Goal: Information Seeking & Learning: Find specific fact

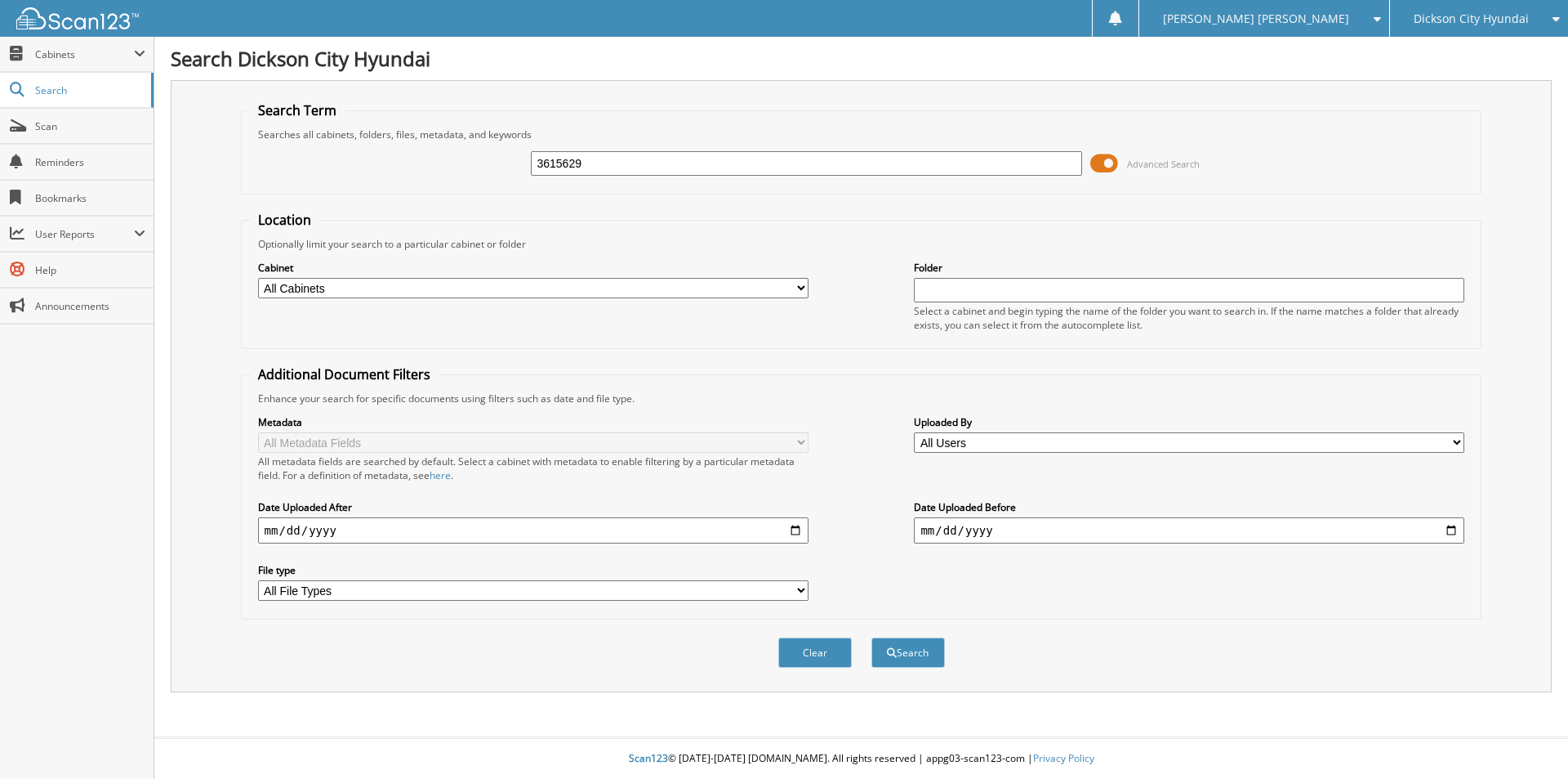
type input "3615629"
click at [871, 638] on button "Search" at bounding box center [907, 652] width 74 height 30
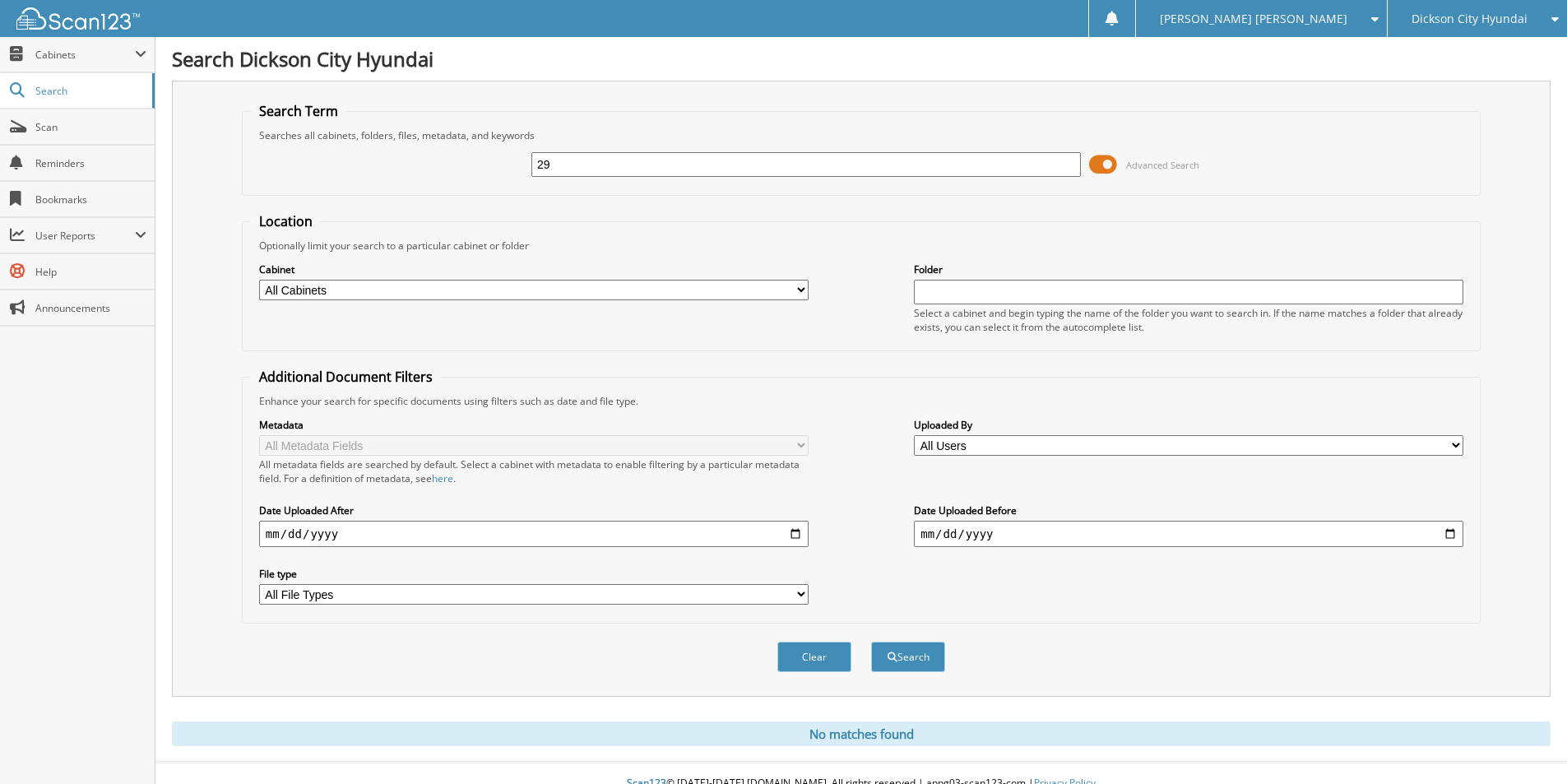
type input "9"
type input "649824"
click at [871, 642] on button "Search" at bounding box center [908, 657] width 74 height 31
click at [592, 160] on input "649824" at bounding box center [806, 164] width 549 height 25
type input "5NPE24AF6JH649824"
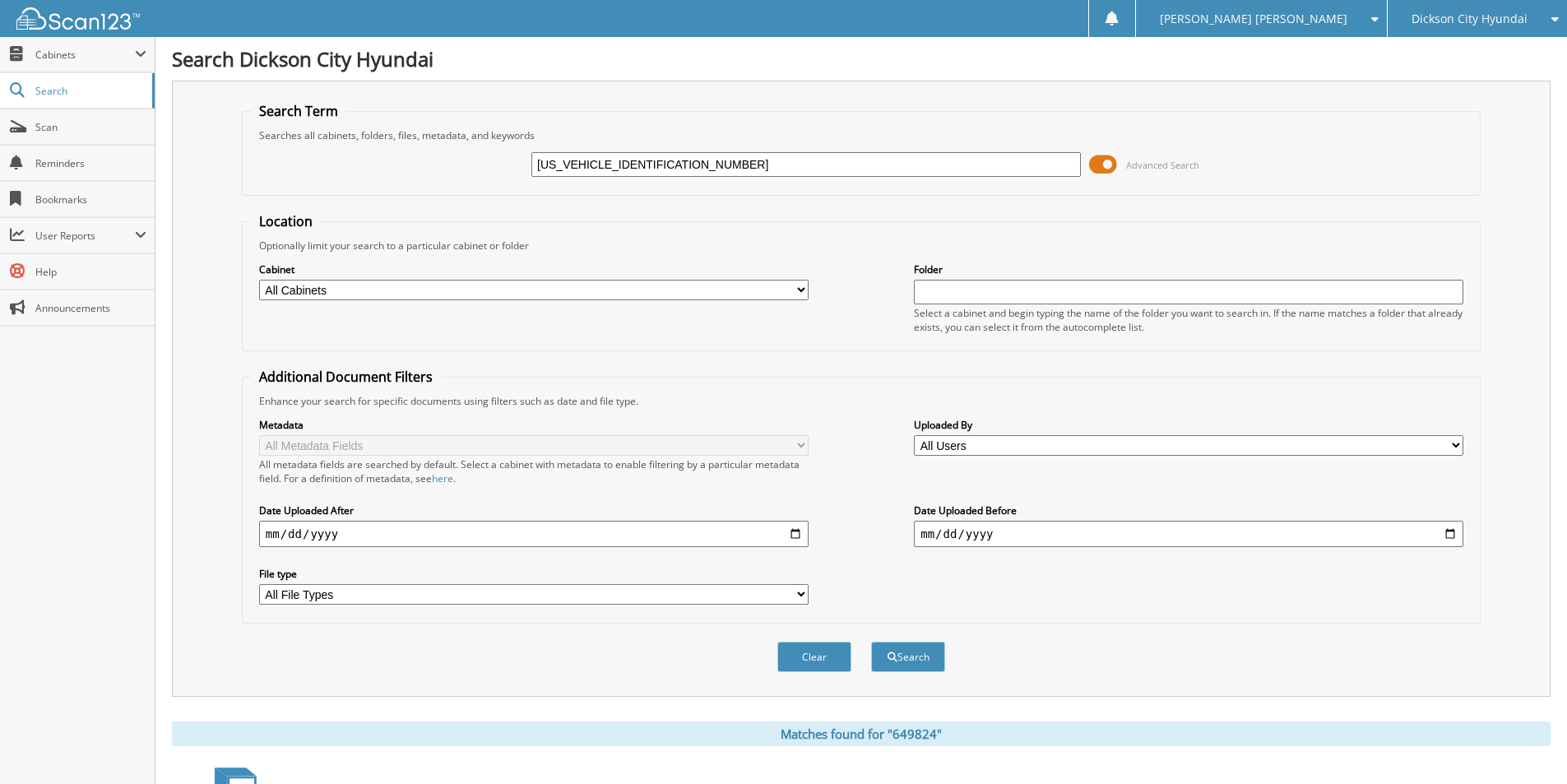
click at [871, 642] on button "Search" at bounding box center [908, 657] width 74 height 31
drag, startPoint x: 666, startPoint y: 156, endPoint x: 332, endPoint y: 189, distance: 335.6
click at [334, 191] on fieldset "Search Term Searches all cabinets, folders, files, metadata, and keywords 5NPE2…" at bounding box center [862, 148] width 1239 height 94
type input "KRISTOFERSON"
click at [871, 642] on button "Search" at bounding box center [908, 657] width 74 height 31
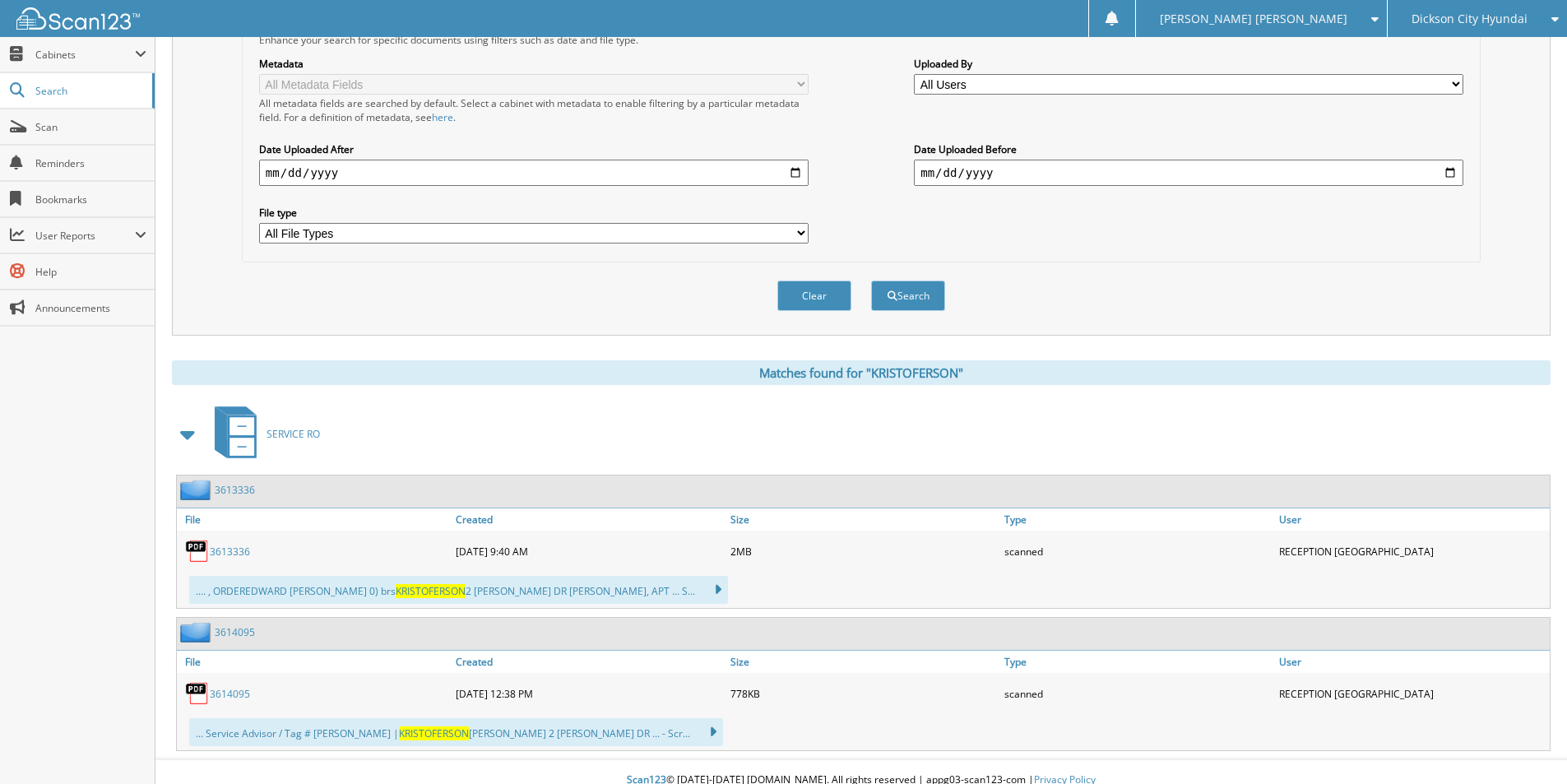
scroll to position [378, 0]
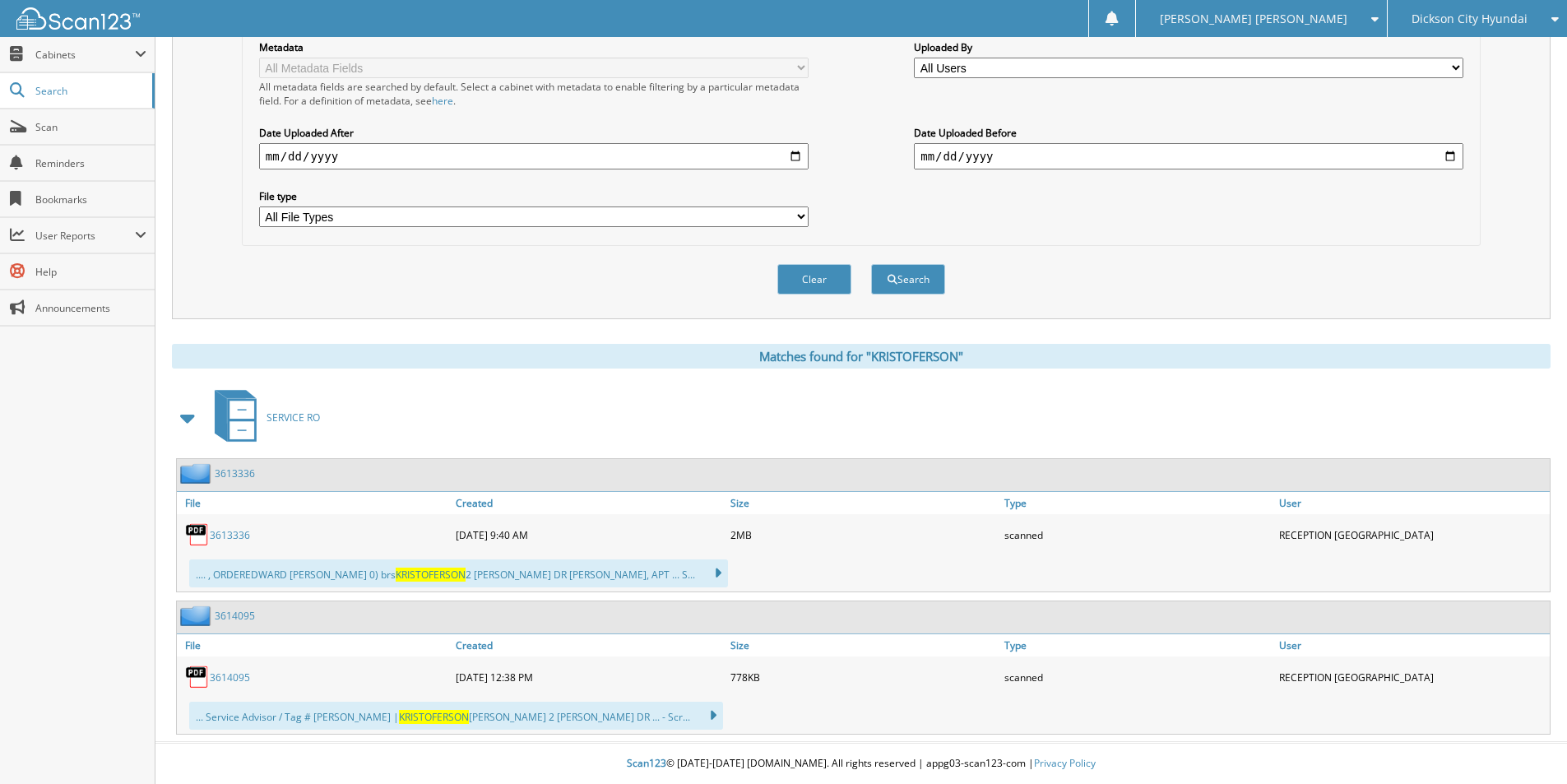
click at [240, 534] on link "3613336" at bounding box center [229, 535] width 41 height 14
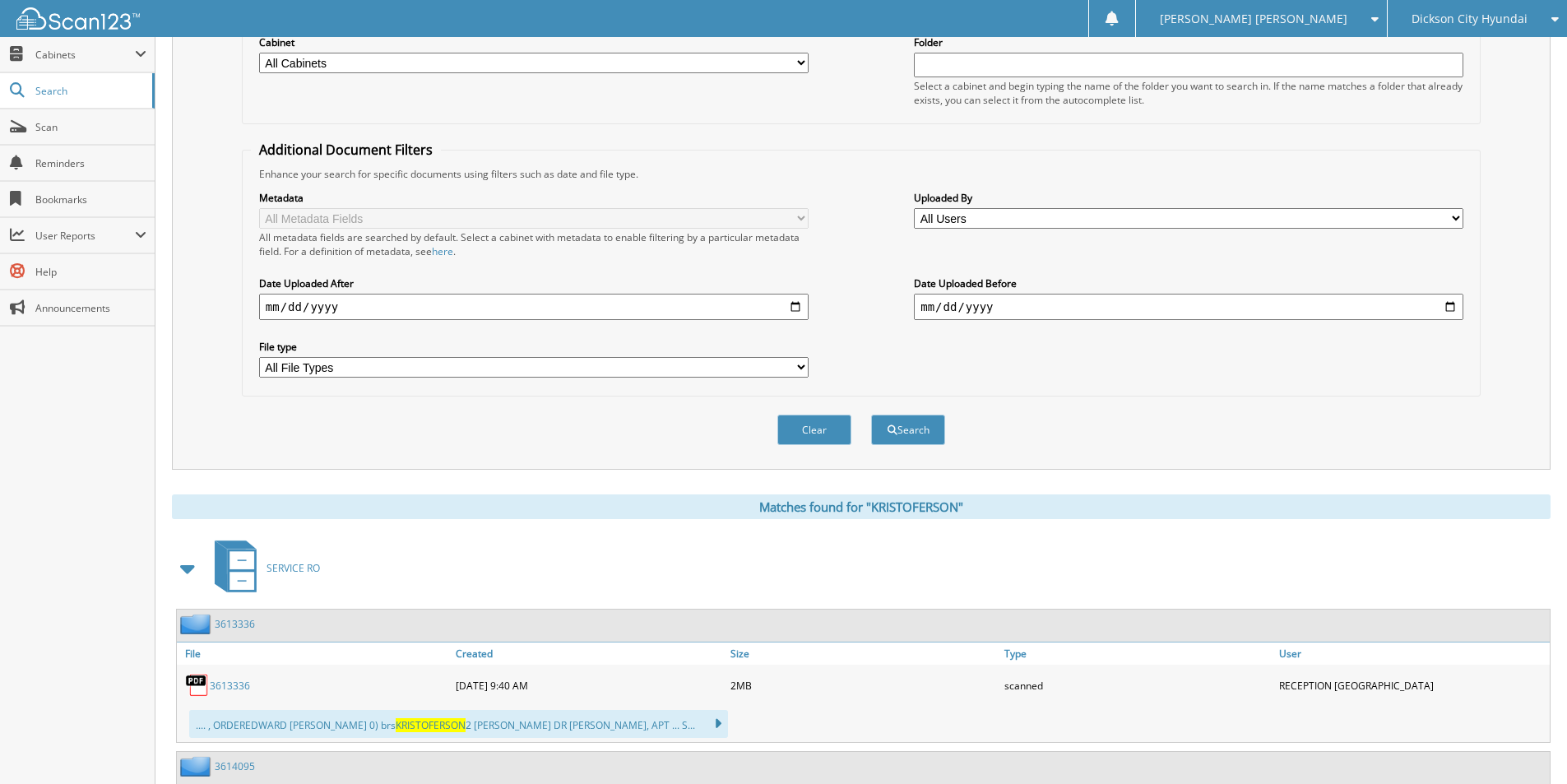
scroll to position [49, 0]
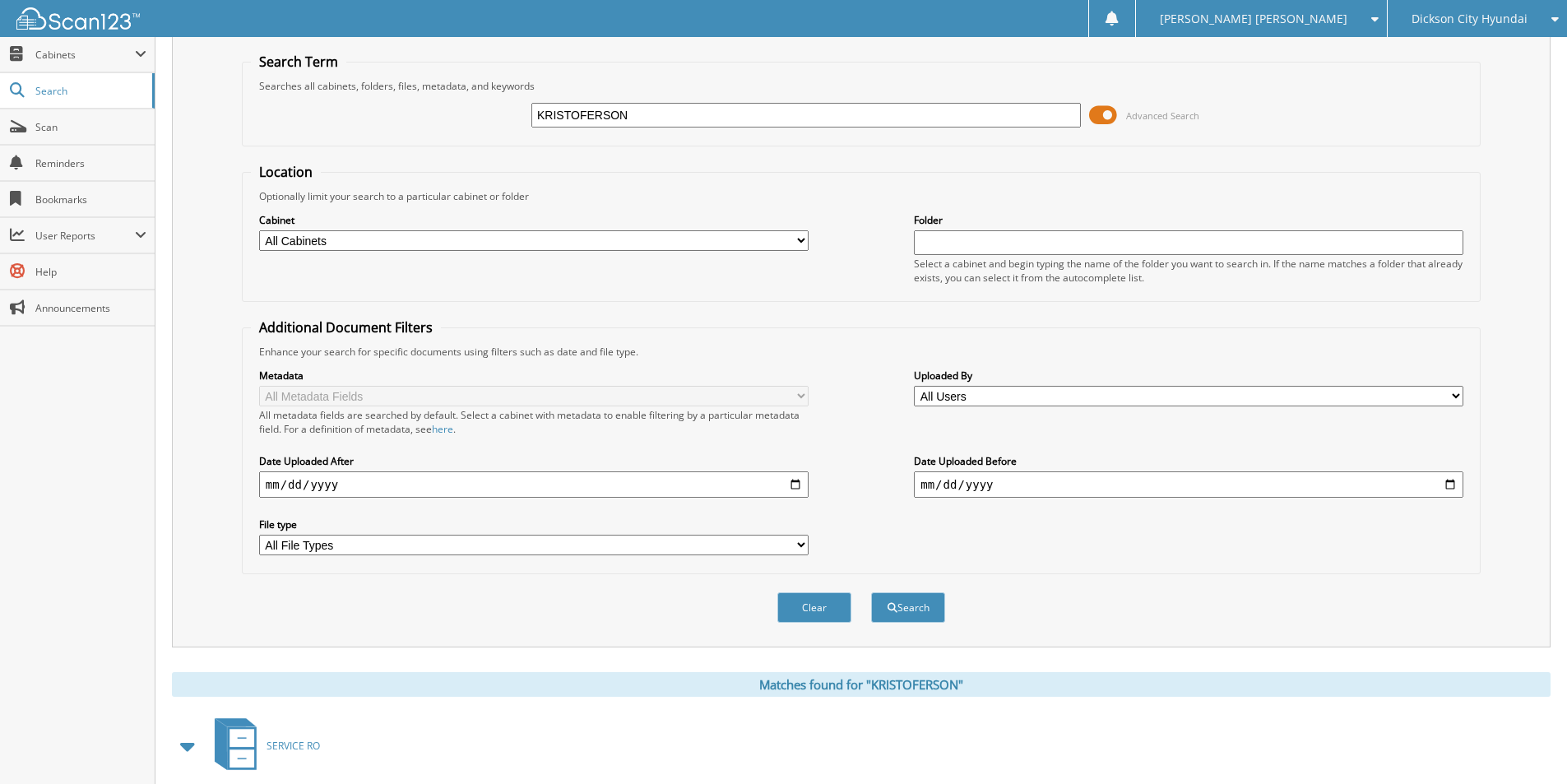
drag, startPoint x: 652, startPoint y: 106, endPoint x: 354, endPoint y: 143, distance: 300.3
click at [355, 143] on fieldset "Search Term Searches all cabinets, folders, files, metadata, and keywords KRIST…" at bounding box center [862, 99] width 1239 height 94
type input "3617289"
click at [871, 592] on button "Search" at bounding box center [908, 607] width 74 height 31
